Goal: Navigation & Orientation: Find specific page/section

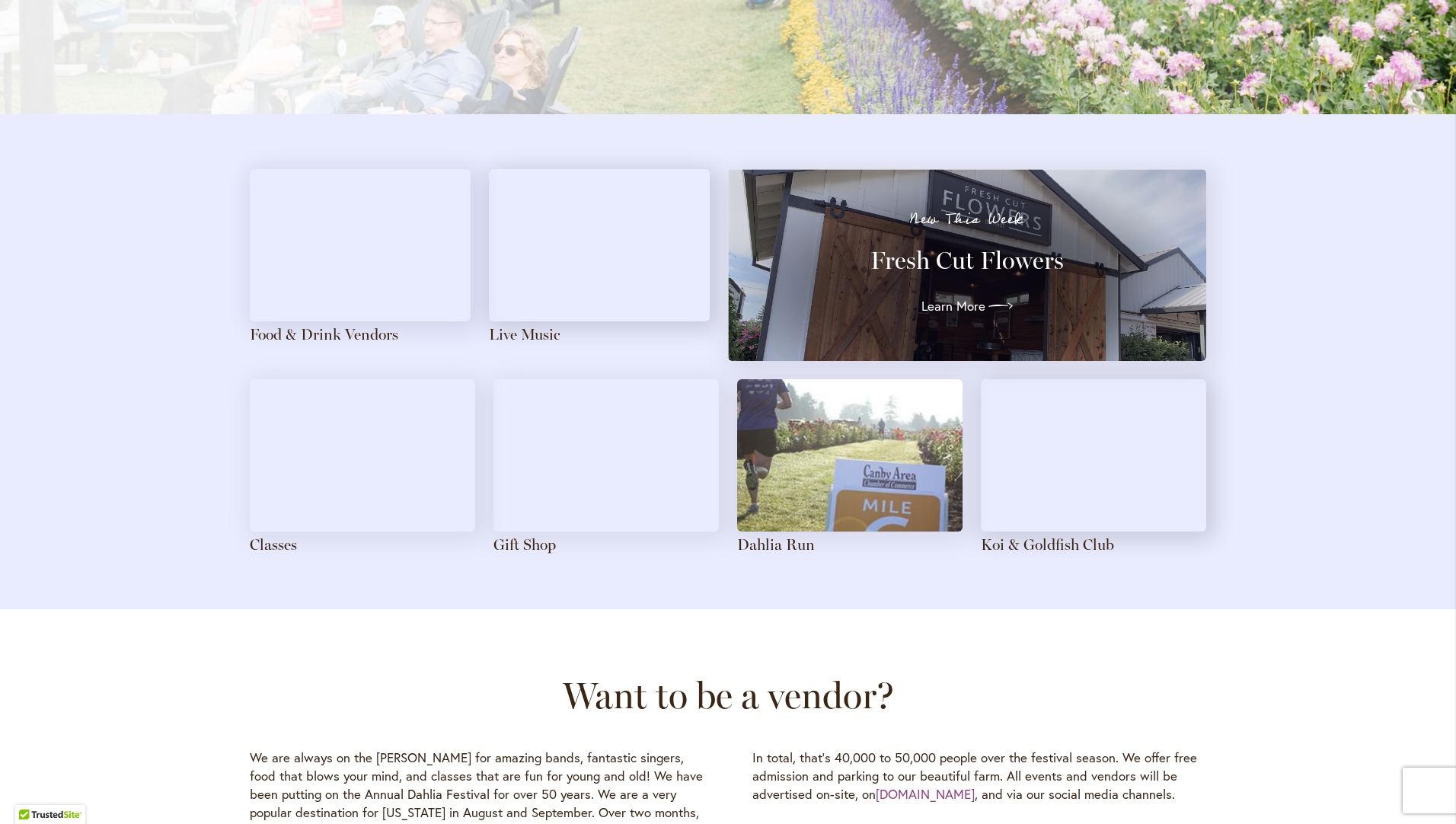
scroll to position [1578, 0]
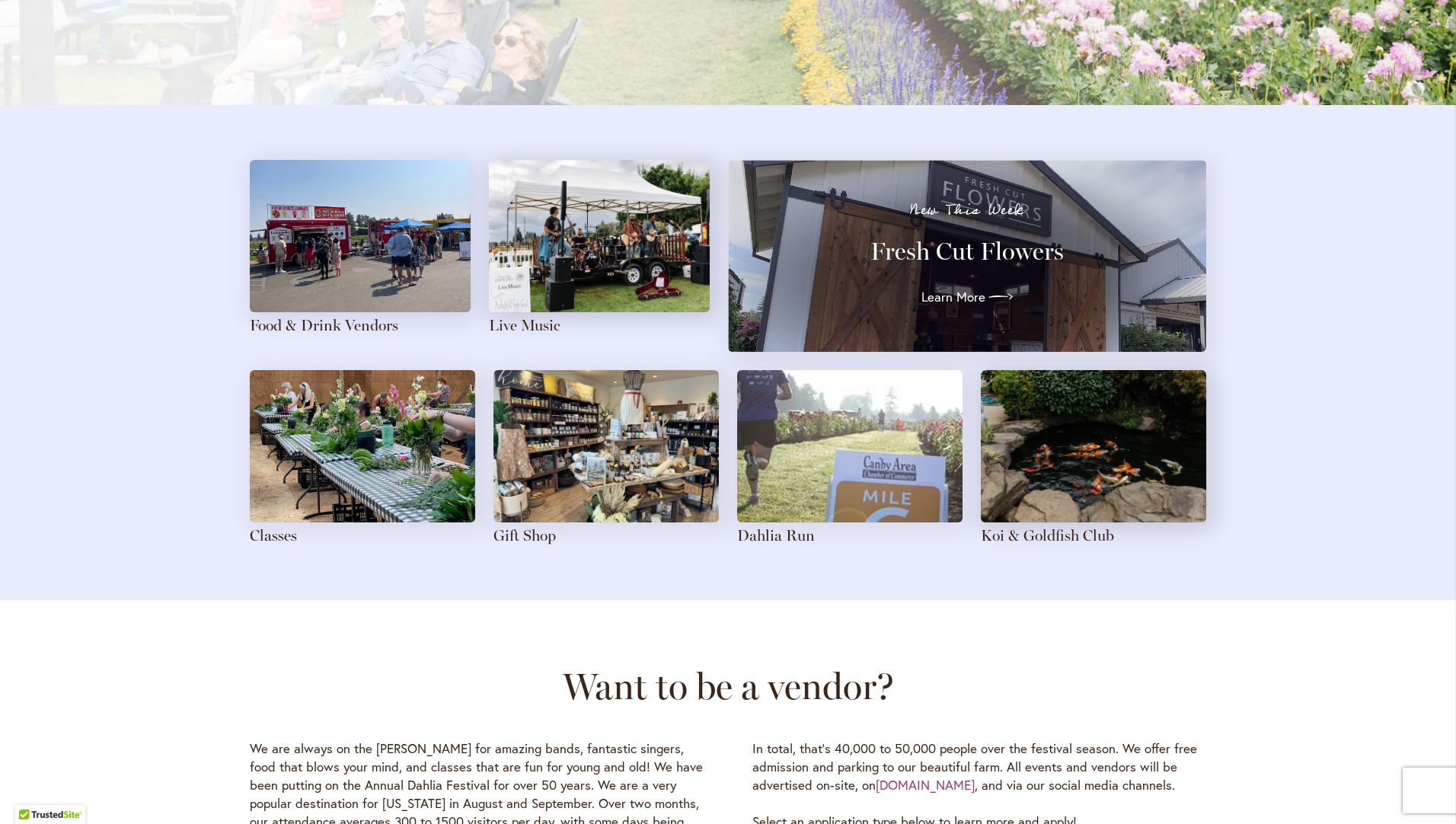
click at [628, 469] on img at bounding box center [606, 446] width 226 height 152
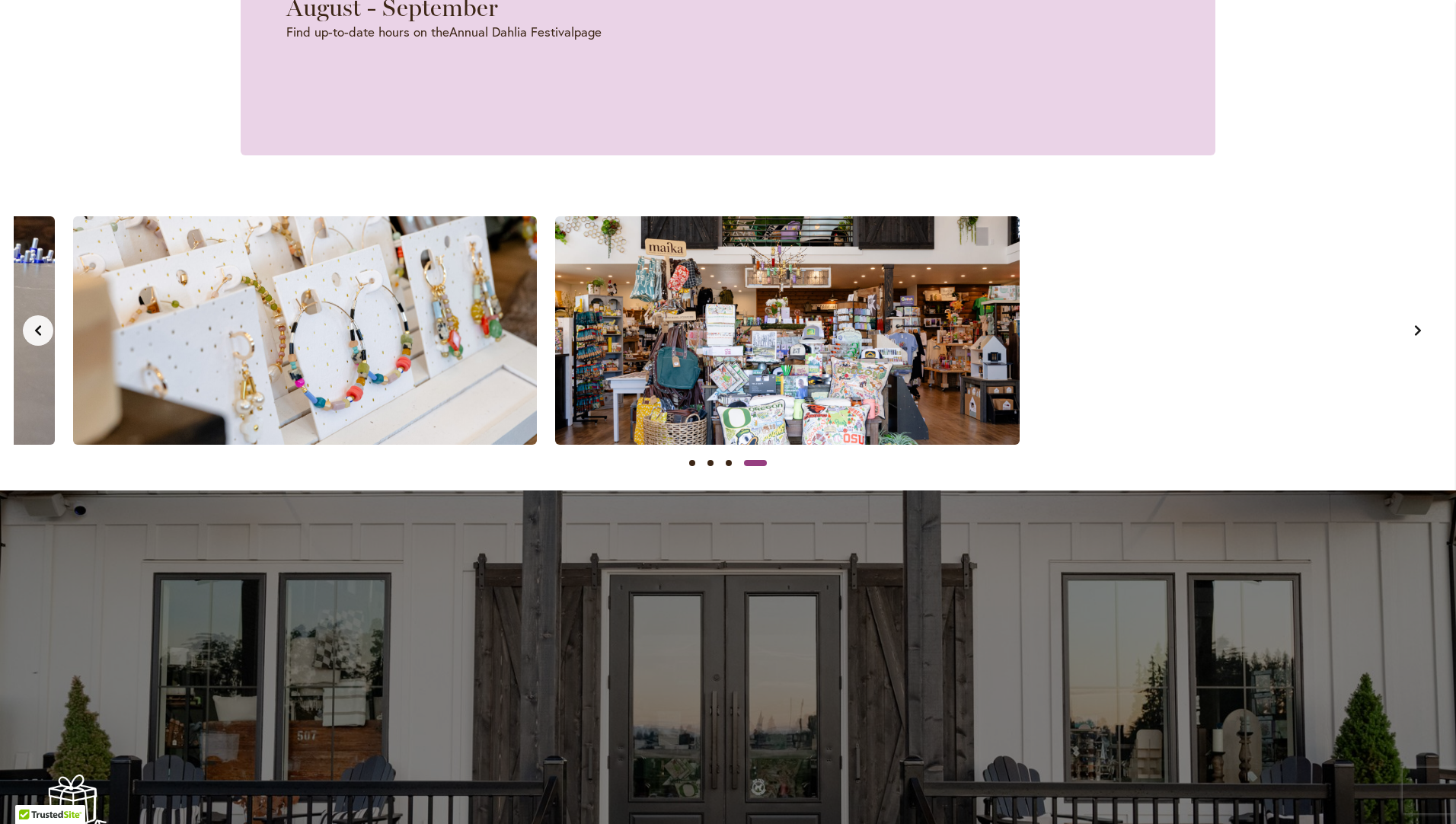
scroll to position [0, 1446]
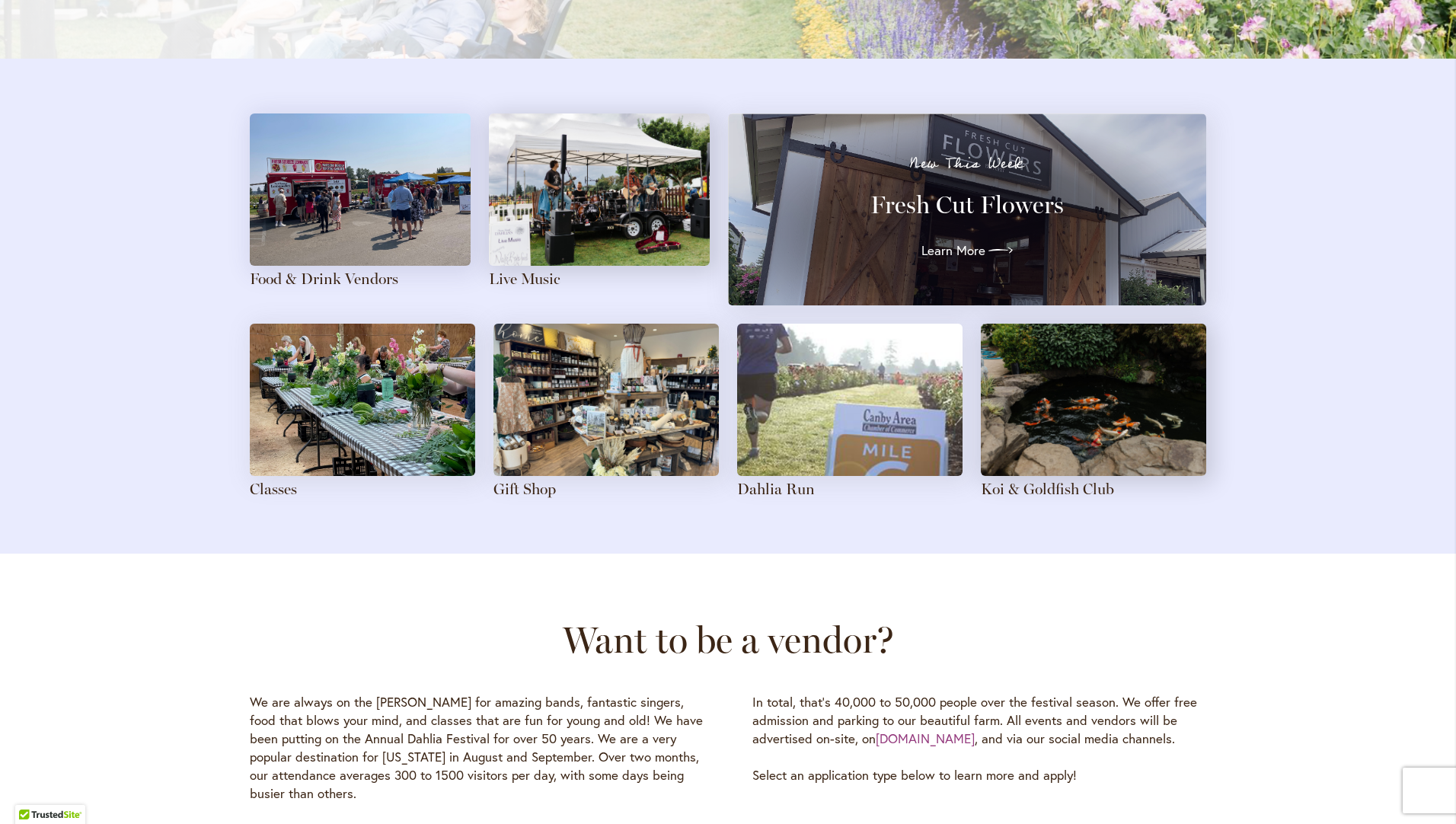
scroll to position [1638, 0]
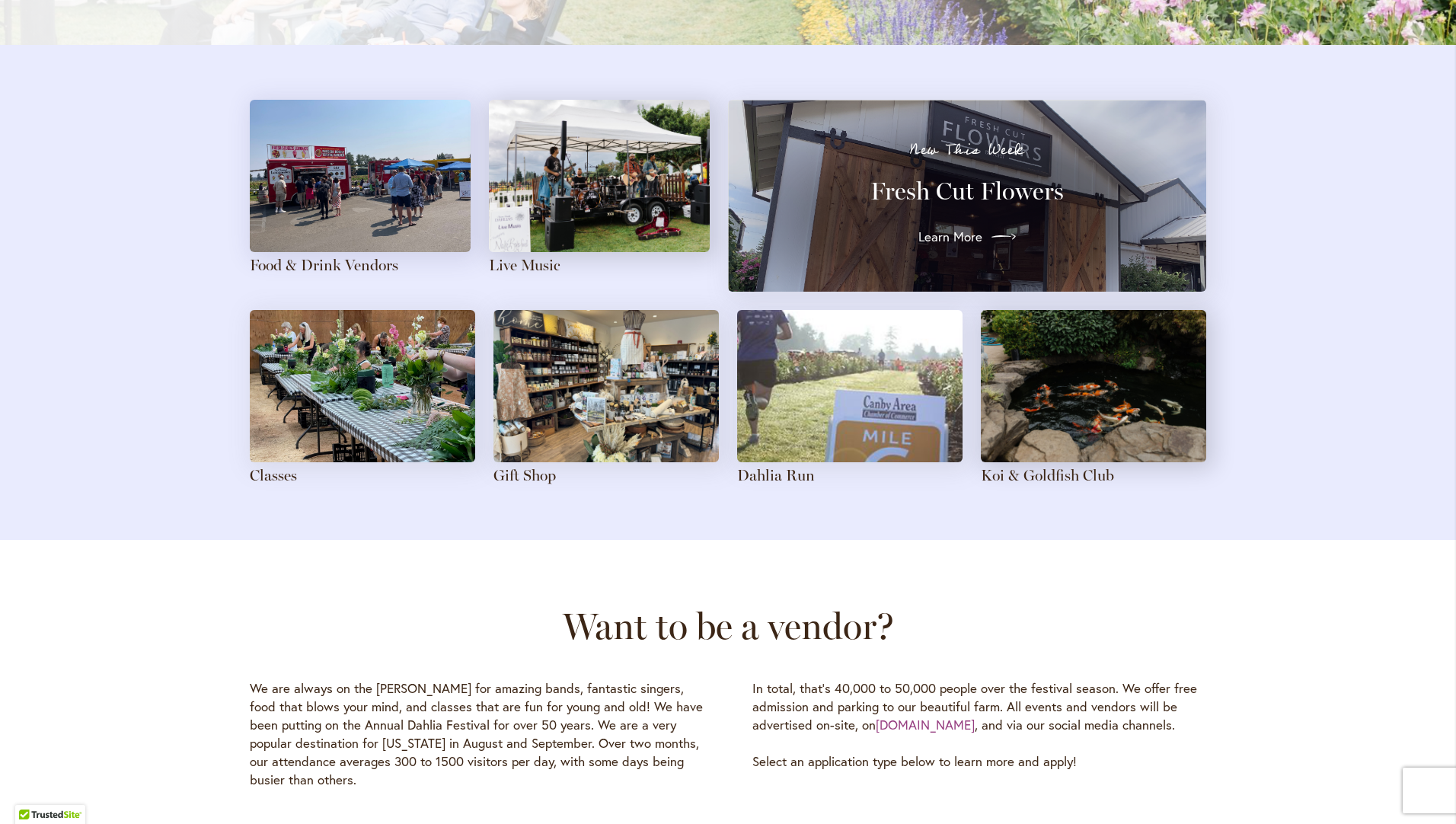
click at [982, 234] on div at bounding box center [998, 237] width 34 height 24
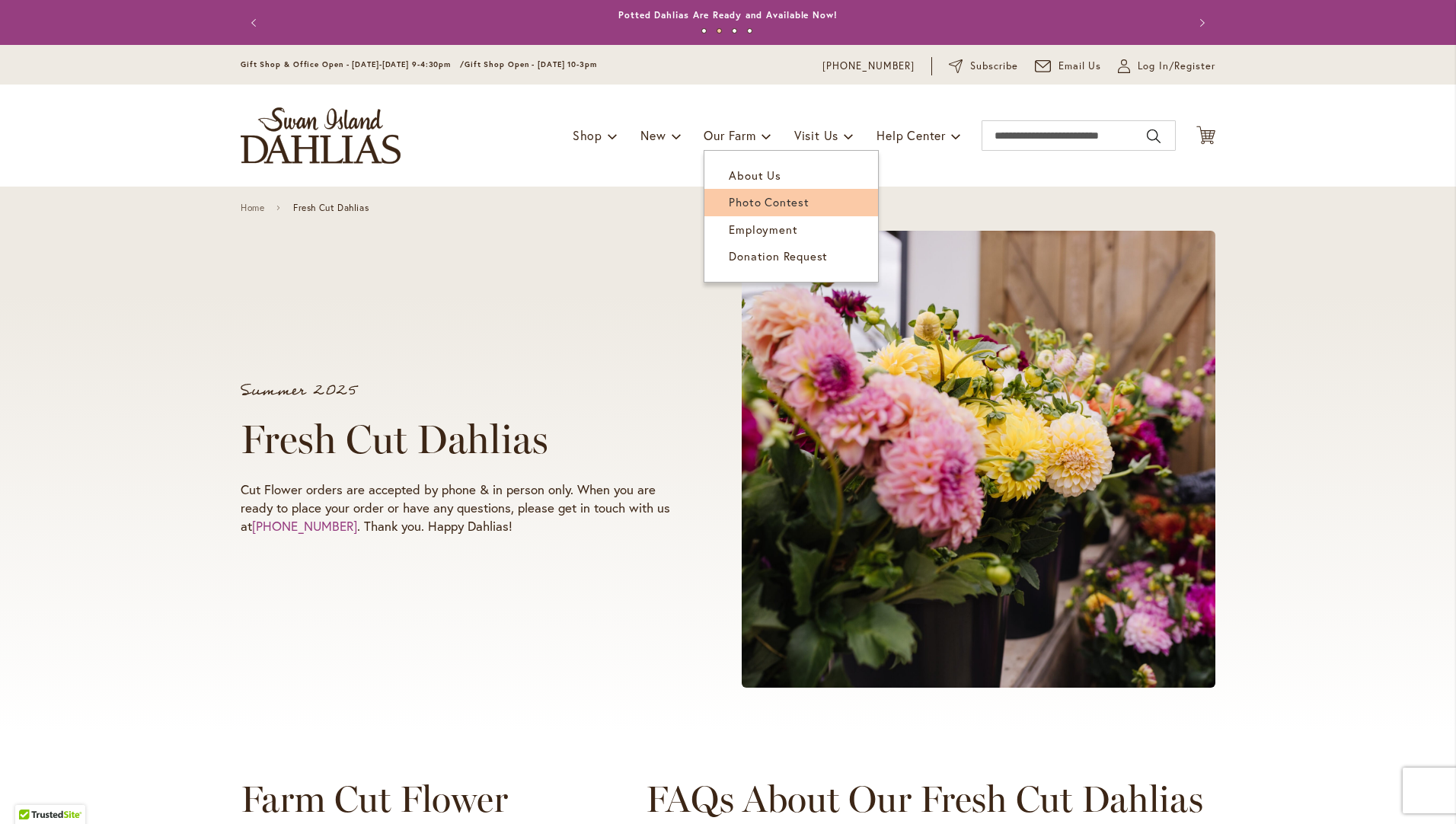
click at [750, 199] on span "Photo Contest" at bounding box center [769, 201] width 80 height 15
